Goal: Transaction & Acquisition: Subscribe to service/newsletter

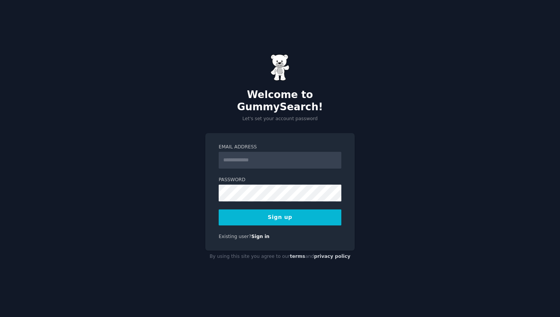
click at [243, 152] on input "Email Address" at bounding box center [280, 160] width 123 height 17
type input "**********"
click at [261, 209] on button "Sign up" at bounding box center [280, 217] width 123 height 16
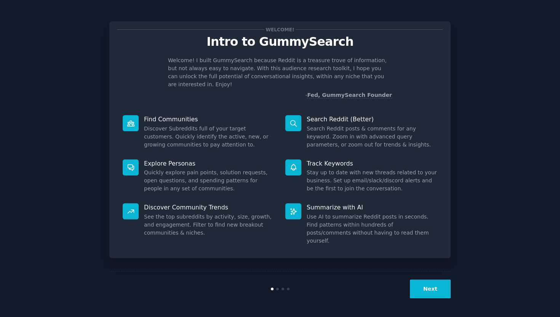
click at [433, 293] on button "Next" at bounding box center [430, 288] width 41 height 19
